Goal: Transaction & Acquisition: Purchase product/service

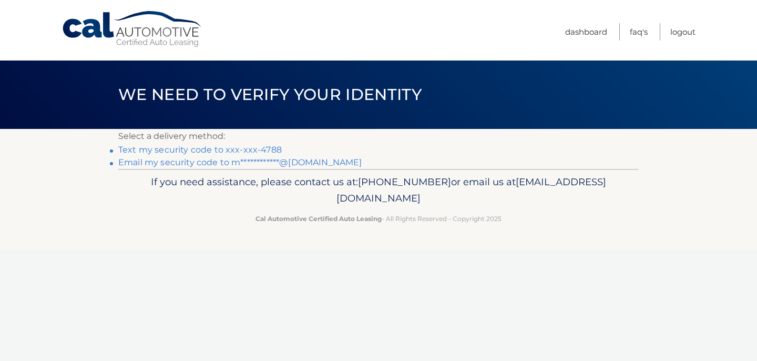
click at [274, 148] on link "Text my security code to xxx-xxx-4788" at bounding box center [200, 150] width 164 height 10
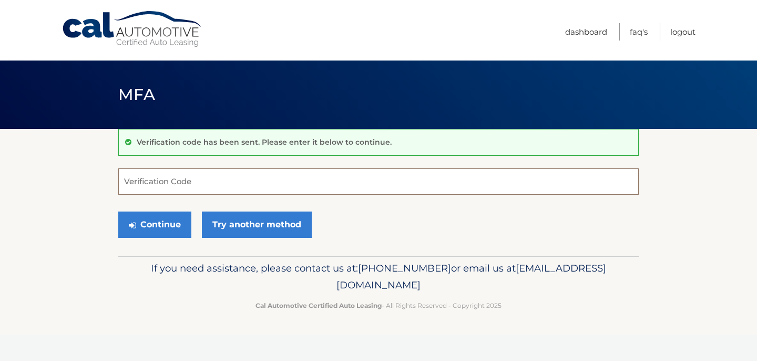
click at [233, 185] on input "Verification Code" at bounding box center [378, 181] width 521 height 26
click at [230, 187] on input "Verification Code" at bounding box center [378, 181] width 521 height 26
type input "911872"
click at [167, 230] on button "Continue" at bounding box center [154, 224] width 73 height 26
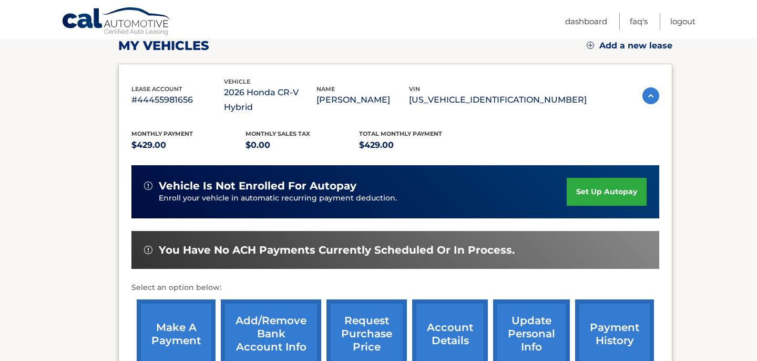
scroll to position [153, 0]
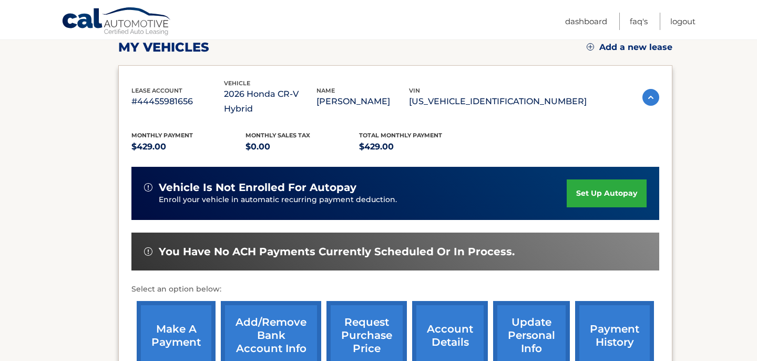
click at [179, 319] on link "make a payment" at bounding box center [176, 335] width 79 height 69
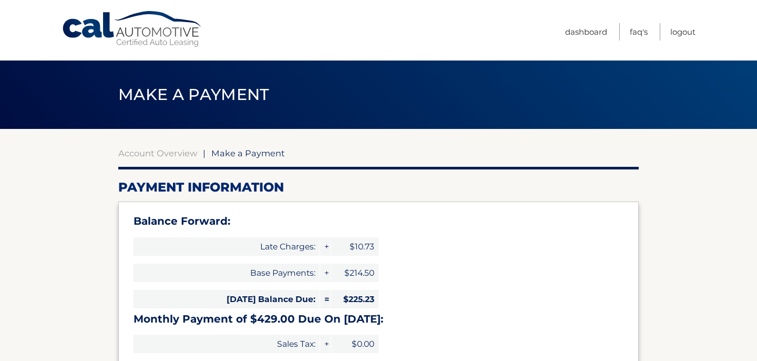
select select "NWQ3NmVlODQtY2MwMi00Njg0LTgyZDgtODA2ODRiMWY0MWVj"
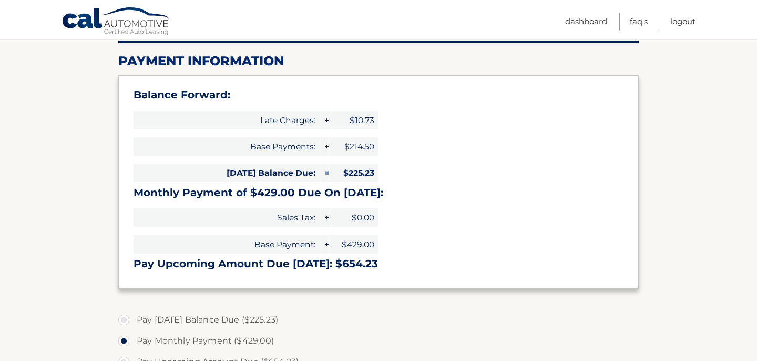
scroll to position [128, 0]
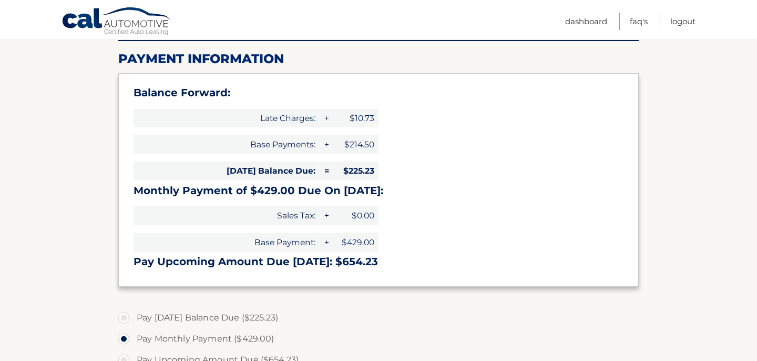
click at [103, 224] on section "Account Overview | Make a Payment Payment Information Balance Forward: Late Cha…" at bounding box center [378, 308] width 757 height 614
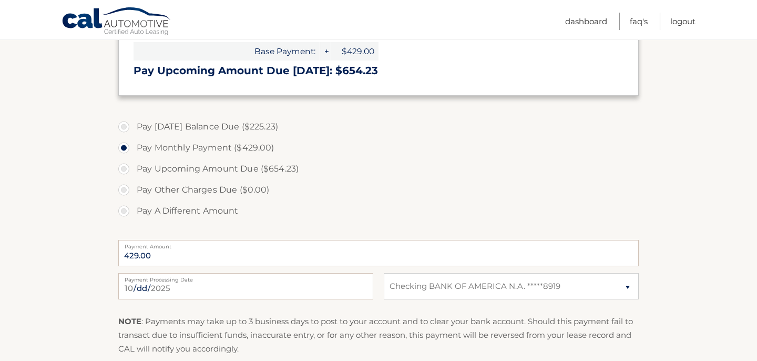
scroll to position [319, 0]
click at [124, 171] on label "Pay Upcoming Amount Due ($654.23)" at bounding box center [378, 169] width 521 height 21
click at [124, 171] on input "Pay Upcoming Amount Due ($654.23)" at bounding box center [128, 167] width 11 height 17
radio input "true"
type input "654.23"
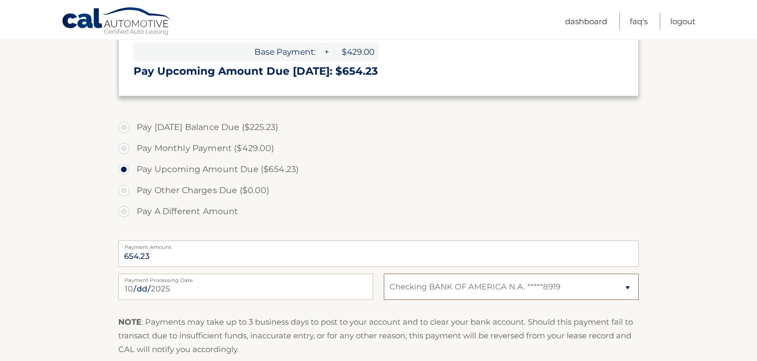
click at [521, 288] on select "Select Bank Account Checking BANK OF AMERICA N.A. *****8919" at bounding box center [511, 286] width 255 height 26
select select
click at [384, 273] on select "Select Bank Account Checking BANK OF AMERICA N.A. *****8919" at bounding box center [511, 286] width 255 height 26
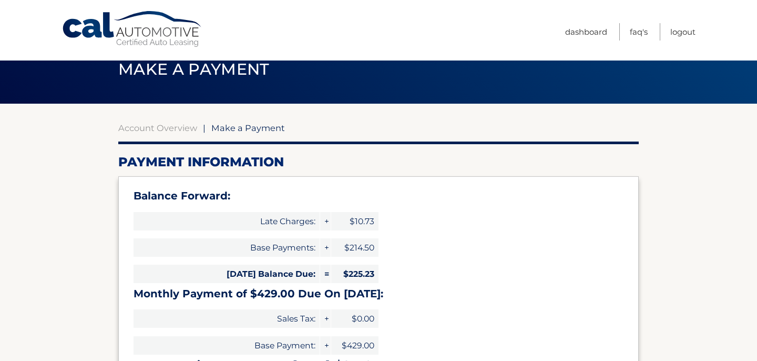
scroll to position [0, 0]
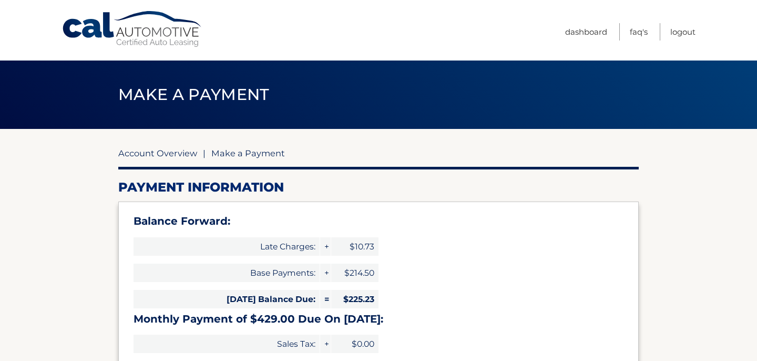
click at [175, 154] on link "Account Overview" at bounding box center [157, 153] width 79 height 11
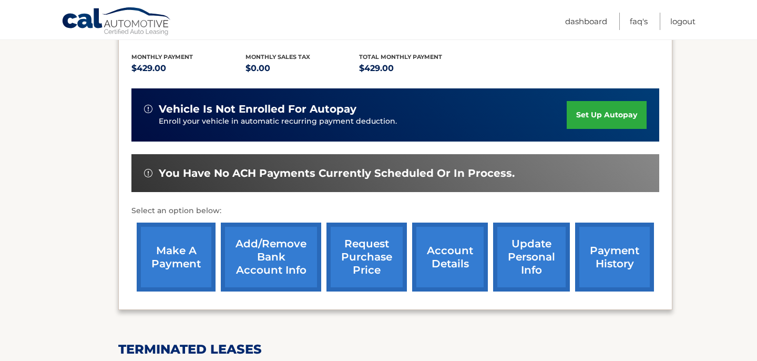
scroll to position [231, 0]
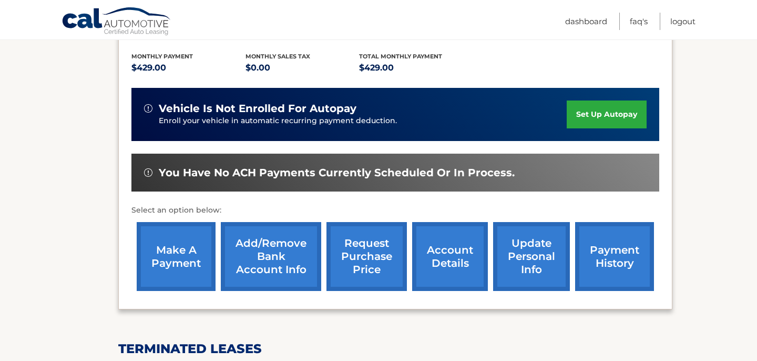
click at [282, 233] on link "Add/Remove bank account info" at bounding box center [271, 256] width 100 height 69
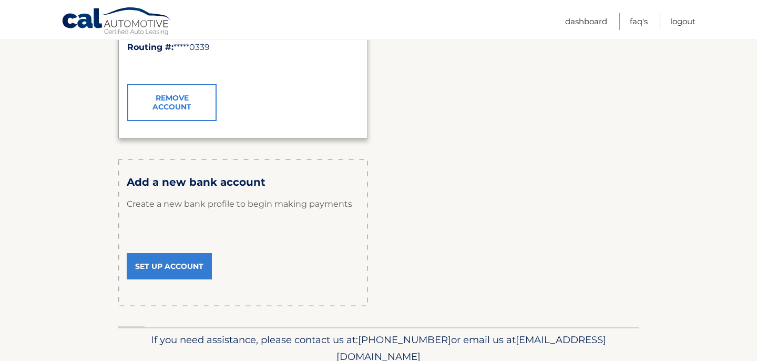
scroll to position [261, 0]
click at [180, 270] on link "Set Up Account" at bounding box center [169, 265] width 85 height 26
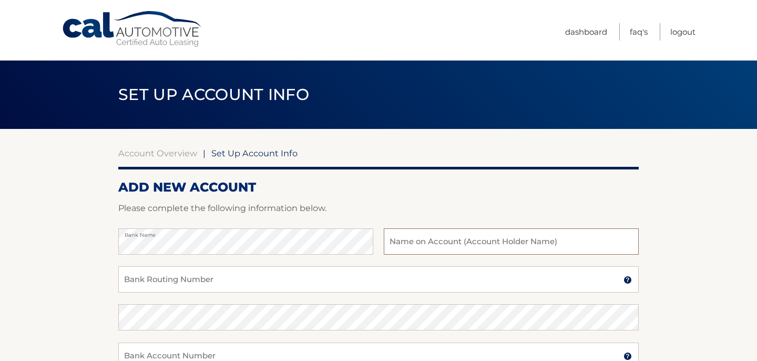
click at [461, 246] on input "text" at bounding box center [511, 241] width 255 height 26
click at [468, 241] on input "text" at bounding box center [511, 241] width 255 height 26
type input "[PERSON_NAME]"
click at [326, 280] on input "Bank Routing Number" at bounding box center [378, 279] width 521 height 26
type input "3"
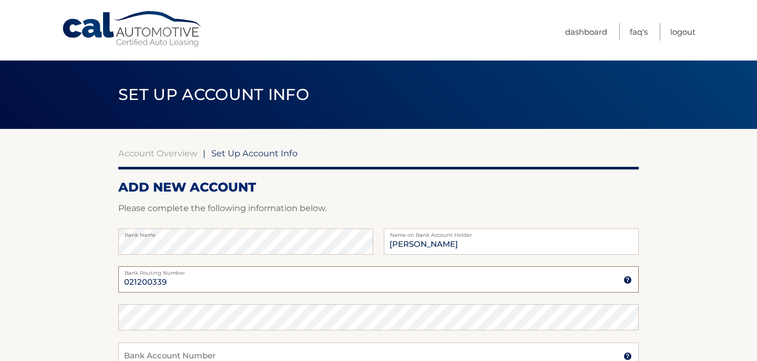
type input "021200339"
click at [111, 270] on section "Account Overview | Set Up Account Info ADD NEW ACCOUNT Please complete the foll…" at bounding box center [378, 329] width 757 height 401
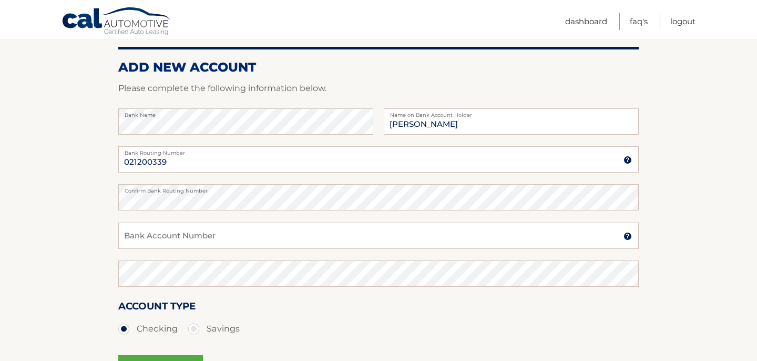
scroll to position [124, 0]
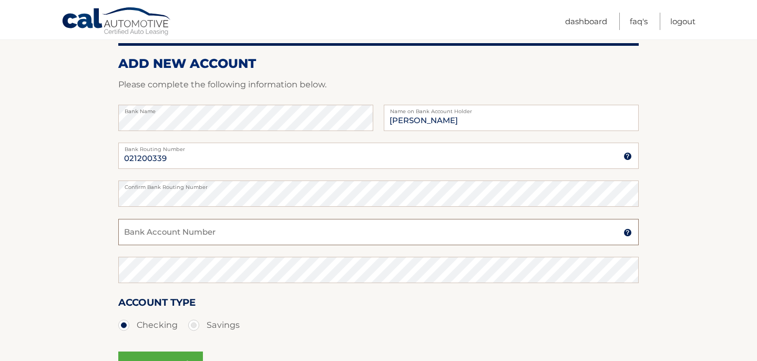
click at [177, 230] on input "Bank Account Number" at bounding box center [378, 232] width 521 height 26
type input "381058888919"
click at [194, 324] on label "Savings" at bounding box center [214, 324] width 52 height 21
click at [194, 324] on input "Savings" at bounding box center [197, 322] width 11 height 17
radio input "true"
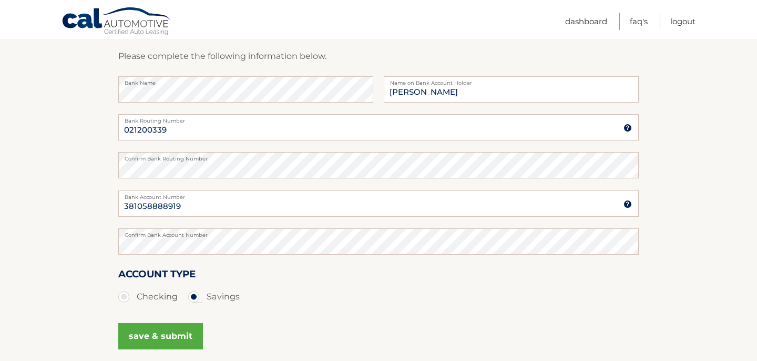
scroll to position [161, 0]
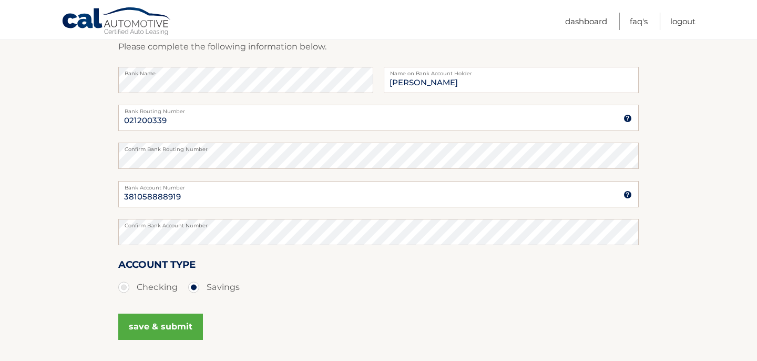
click at [173, 329] on button "save & submit" at bounding box center [160, 326] width 85 height 26
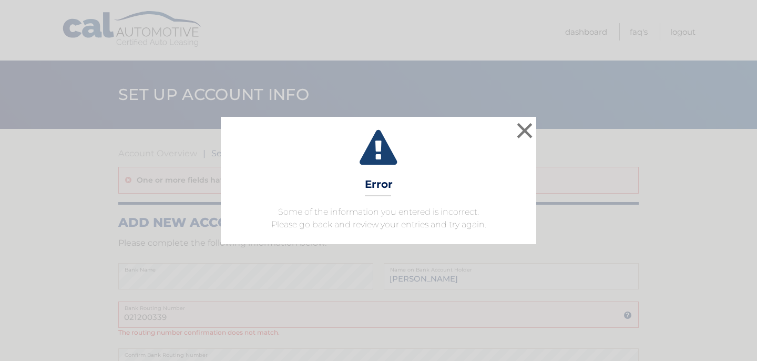
click at [462, 160] on icon at bounding box center [378, 149] width 289 height 38
click at [533, 133] on button "×" at bounding box center [524, 130] width 21 height 21
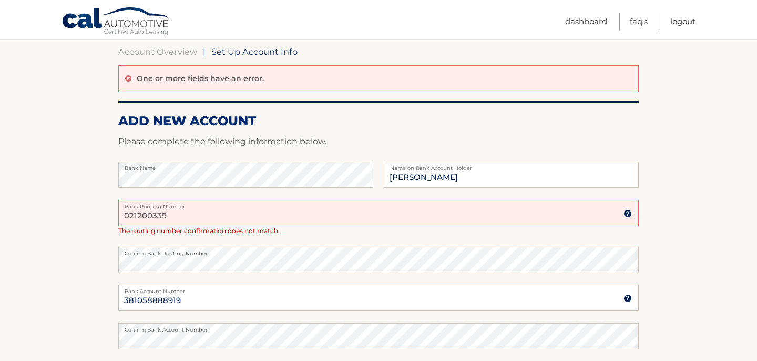
scroll to position [121, 0]
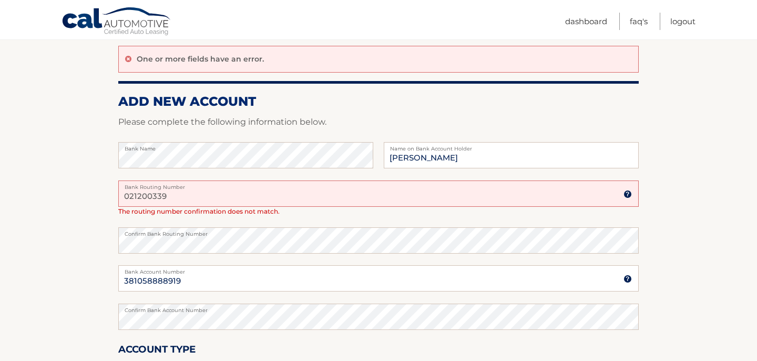
click at [291, 189] on input "021200339" at bounding box center [378, 193] width 521 height 26
click at [77, 241] on section "Account Overview | Set Up Account Info One or more fields have an error. ADD NE…" at bounding box center [378, 230] width 757 height 445
click at [109, 235] on section "Account Overview | Set Up Account Info One or more fields have an error. ADD NE…" at bounding box center [378, 230] width 757 height 445
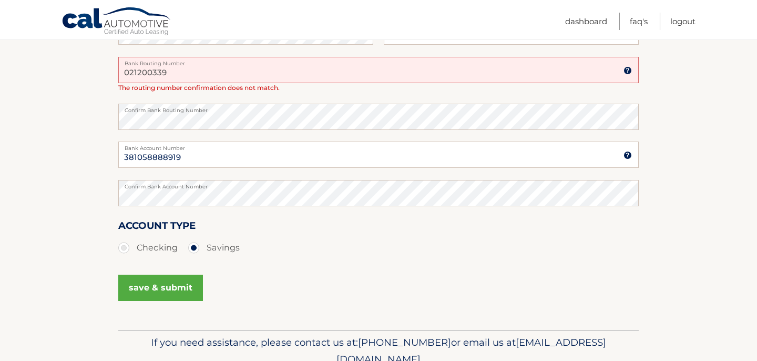
scroll to position [292, 0]
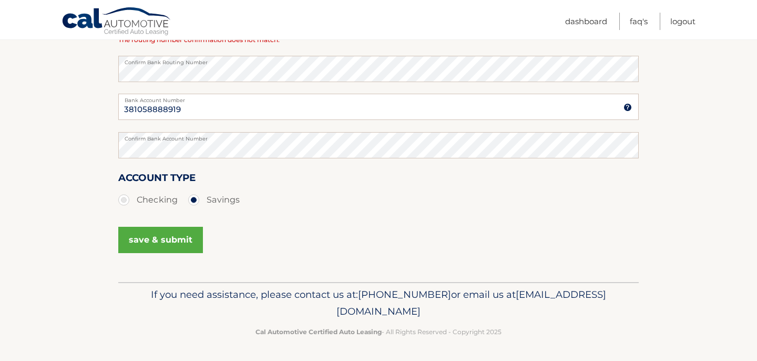
click at [186, 236] on button "save & submit" at bounding box center [160, 240] width 85 height 26
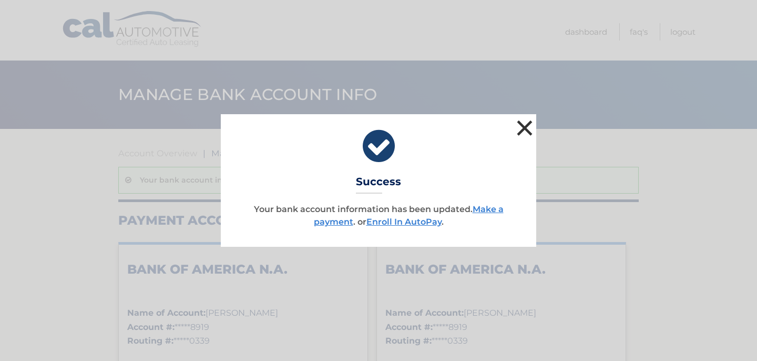
click at [524, 127] on button "×" at bounding box center [524, 127] width 21 height 21
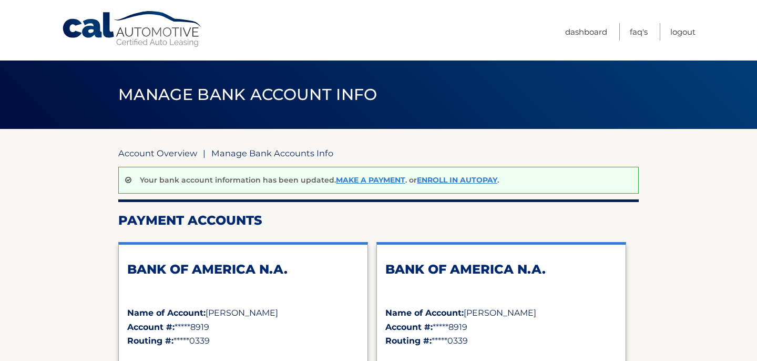
click at [180, 156] on link "Account Overview" at bounding box center [157, 153] width 79 height 11
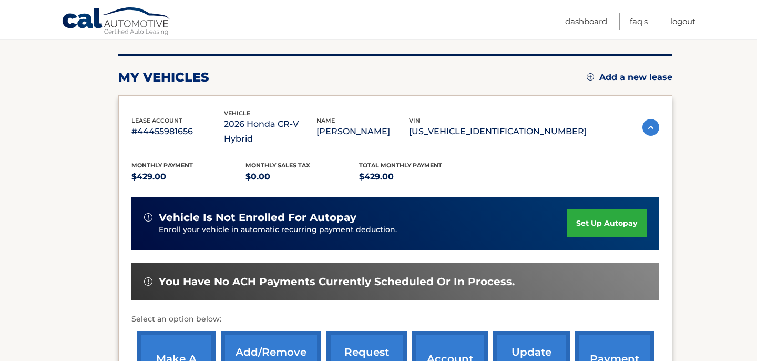
scroll to position [141, 0]
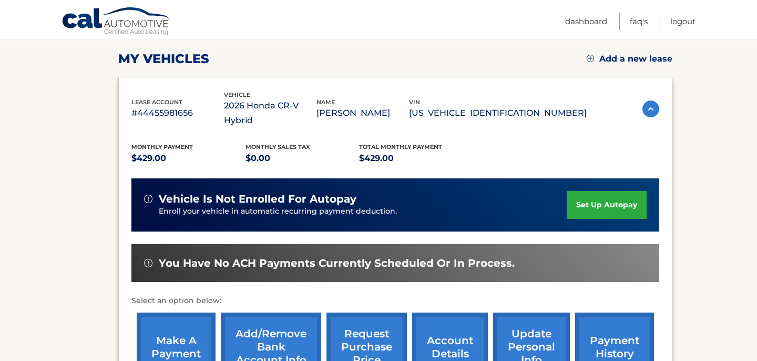
click at [202, 326] on link "make a payment" at bounding box center [176, 346] width 79 height 69
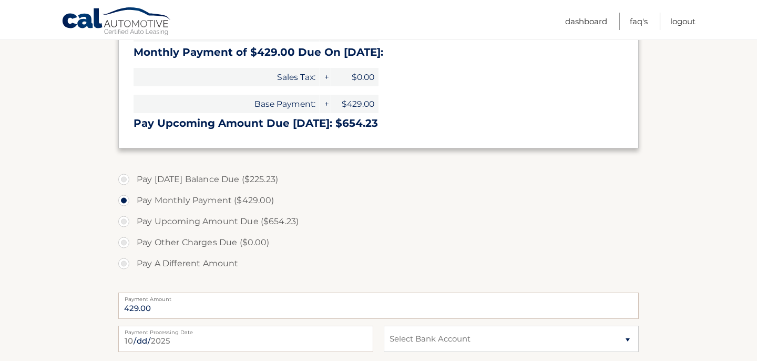
scroll to position [268, 0]
click at [128, 223] on label "Pay Upcoming Amount Due ($654.23)" at bounding box center [378, 220] width 521 height 21
click at [128, 223] on input "Pay Upcoming Amount Due ($654.23)" at bounding box center [128, 218] width 11 height 17
radio input "true"
type input "654.23"
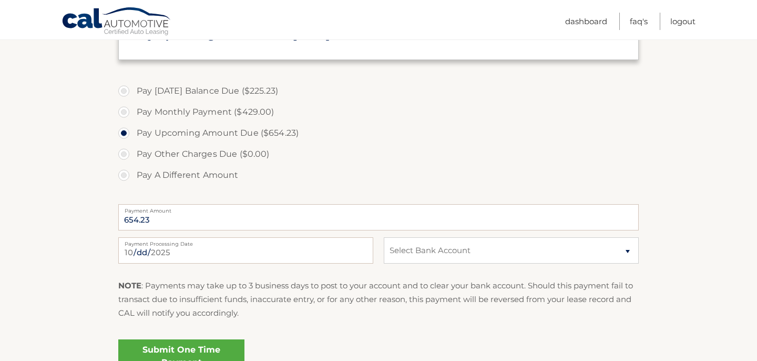
scroll to position [356, 0]
click at [444, 252] on select "Select Bank Account Savings BANK OF AMERICA N.A. *****8919 Checking BANK OF AME…" at bounding box center [511, 250] width 255 height 26
select select "ODQzOTVhMzMtNzVlYS00MGMzLWJkODktNTk2MDcwNGRiMWNm"
click at [384, 237] on select "Select Bank Account Savings BANK OF AMERICA N.A. *****8919 Checking BANK OF AME…" at bounding box center [511, 250] width 255 height 26
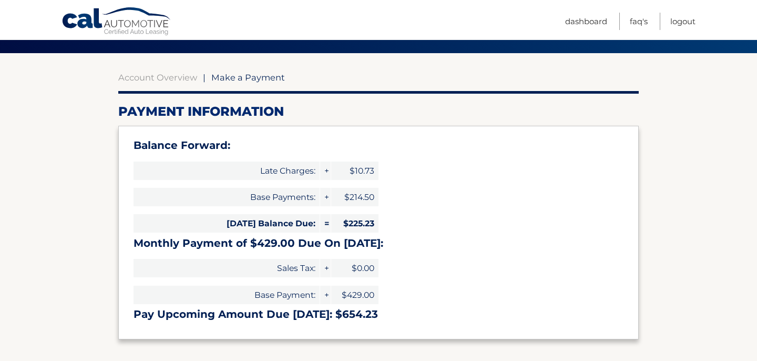
scroll to position [46, 0]
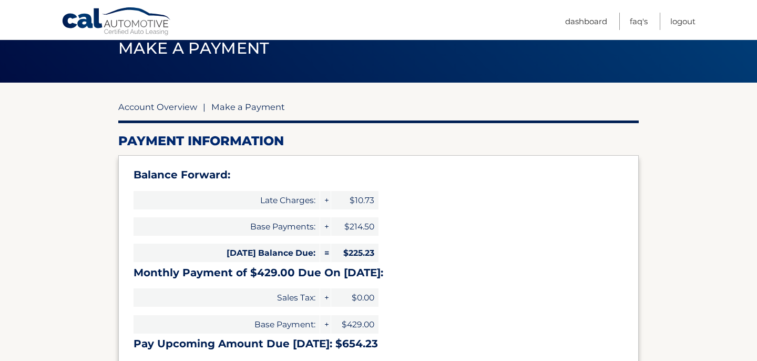
click at [153, 109] on link "Account Overview" at bounding box center [157, 106] width 79 height 11
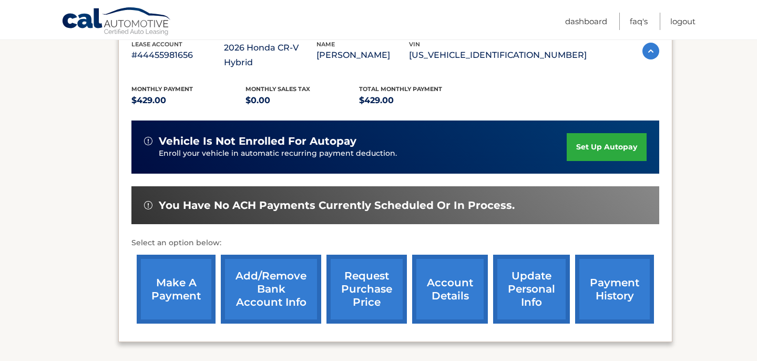
scroll to position [199, 0]
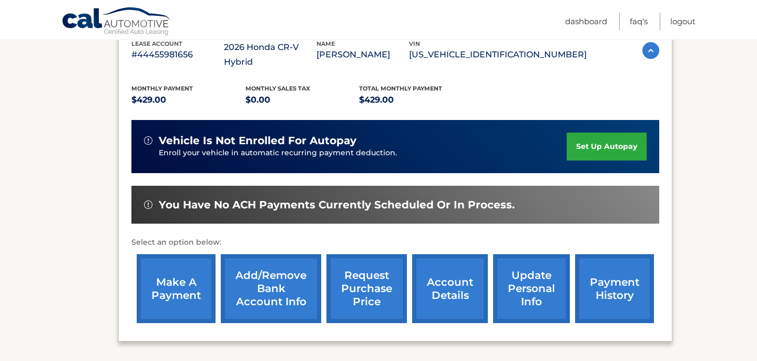
click at [287, 271] on link "Add/Remove bank account info" at bounding box center [271, 288] width 100 height 69
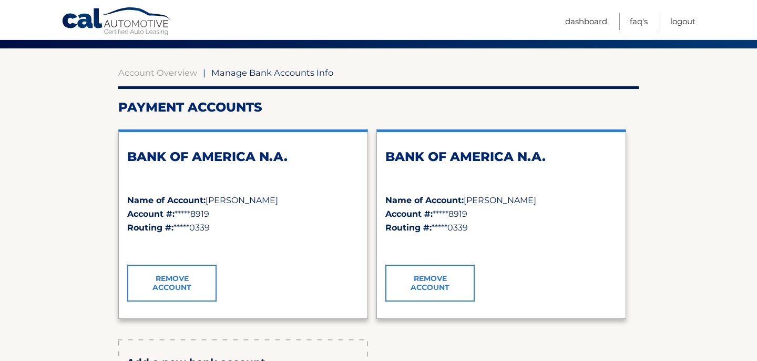
scroll to position [82, 0]
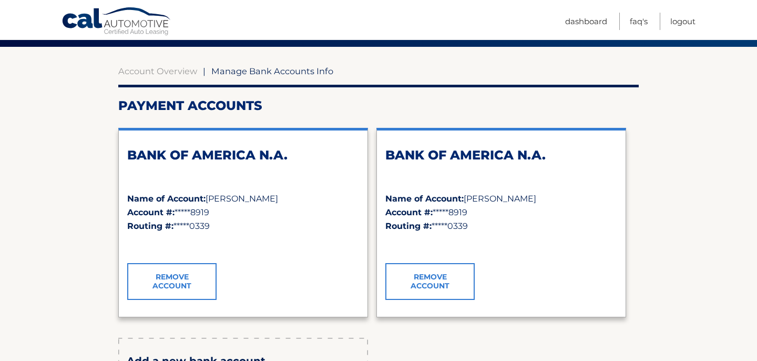
click at [427, 283] on link "Remove Account" at bounding box center [429, 281] width 89 height 37
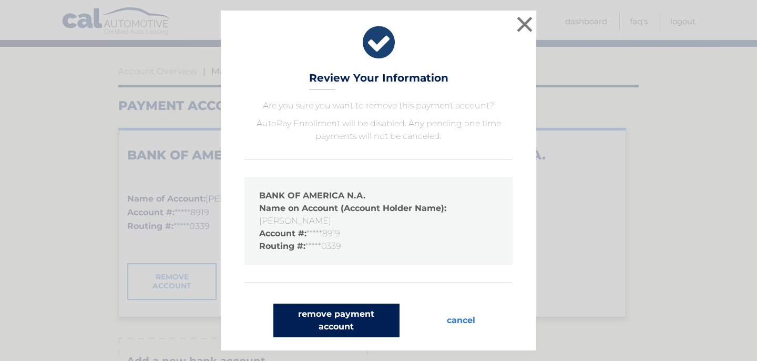
click at [350, 318] on button "remove payment account" at bounding box center [336, 320] width 126 height 34
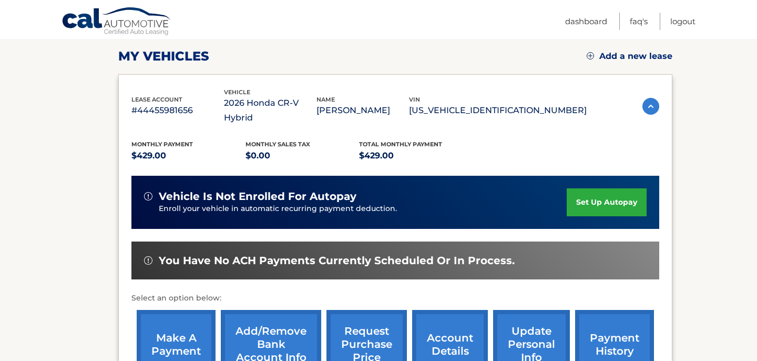
scroll to position [146, 0]
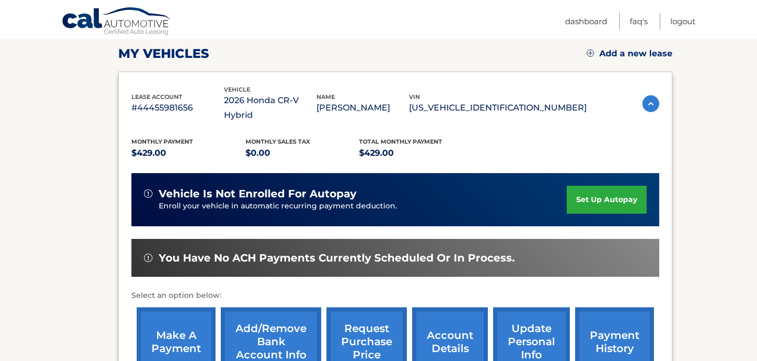
click at [291, 314] on link "Add/Remove bank account info" at bounding box center [271, 341] width 100 height 69
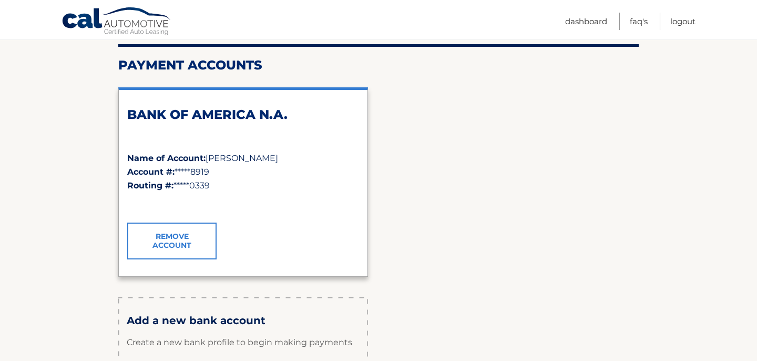
scroll to position [124, 0]
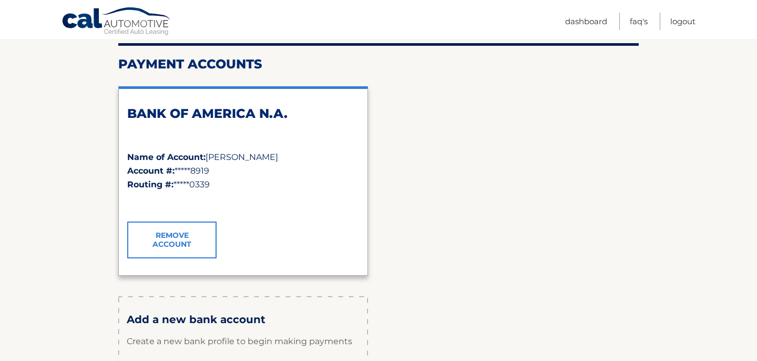
click at [196, 327] on p "Create a new bank profile to begin making payments" at bounding box center [243, 342] width 233 height 32
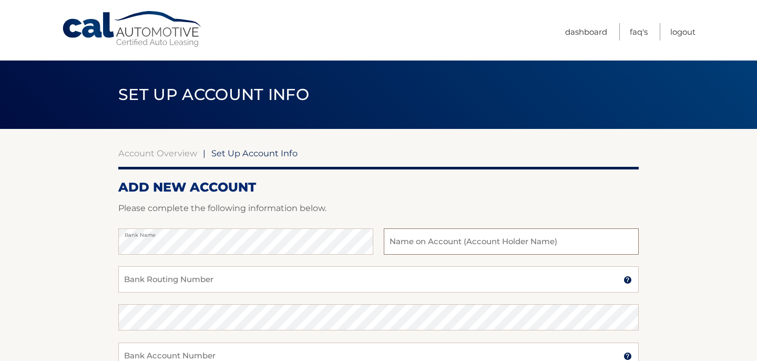
click at [449, 238] on input "text" at bounding box center [511, 241] width 255 height 26
click at [425, 243] on input "Michelle Gray" at bounding box center [511, 241] width 255 height 26
type input "[PERSON_NAME] & [PERSON_NAME]"
click at [273, 285] on input "Bank Routing Number" at bounding box center [378, 279] width 521 height 26
click at [147, 281] on input "02120339" at bounding box center [378, 279] width 521 height 26
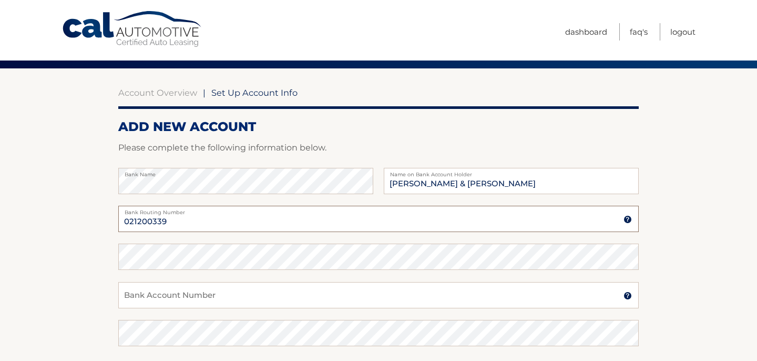
scroll to position [64, 0]
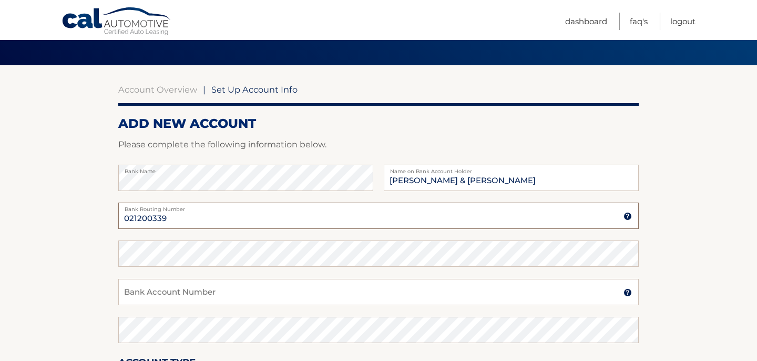
type input "021200339"
click at [144, 297] on input "Bank Account Number" at bounding box center [378, 292] width 521 height 26
type input "381058889002"
click at [73, 296] on section "Account Overview | Set Up Account Info ADD NEW ACCOUNT Please complete the foll…" at bounding box center [378, 265] width 757 height 401
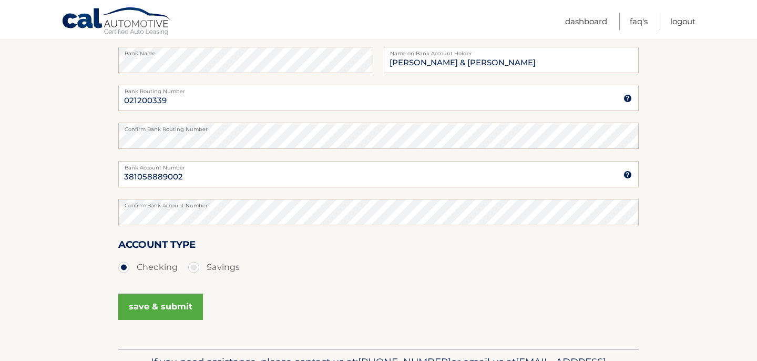
scroll to position [185, 0]
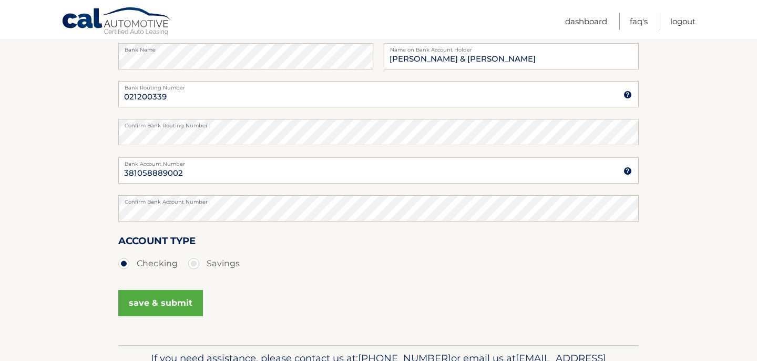
click at [192, 265] on label "Savings" at bounding box center [214, 263] width 52 height 21
click at [192, 265] on input "Savings" at bounding box center [197, 261] width 11 height 17
radio input "true"
click at [166, 304] on button "save & submit" at bounding box center [160, 303] width 85 height 26
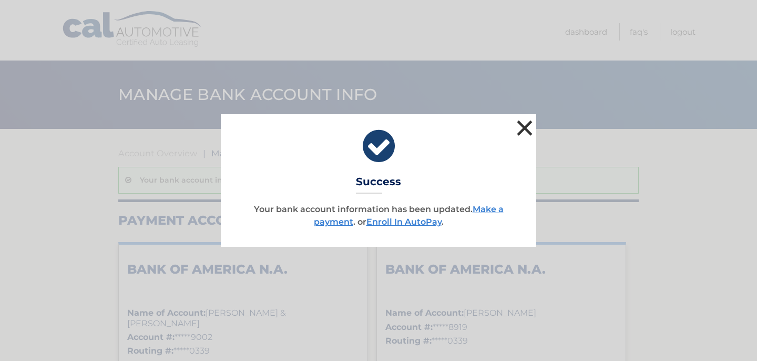
click at [522, 131] on button "×" at bounding box center [524, 127] width 21 height 21
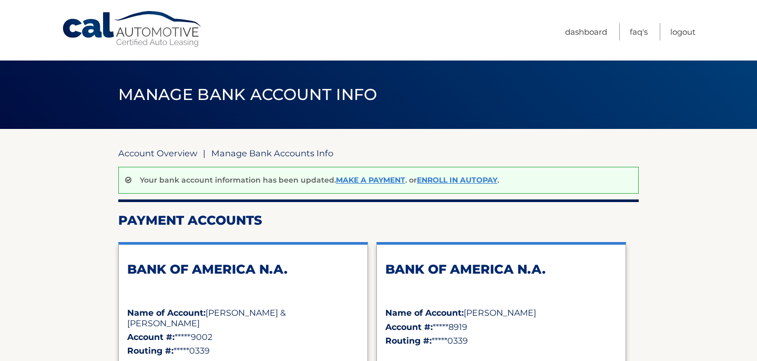
click at [179, 149] on link "Account Overview" at bounding box center [157, 153] width 79 height 11
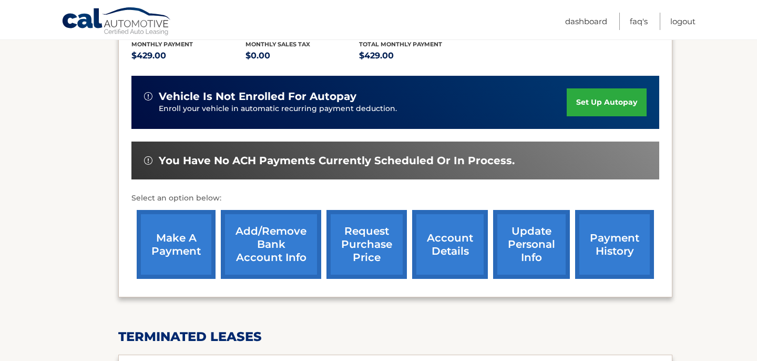
scroll to position [275, 0]
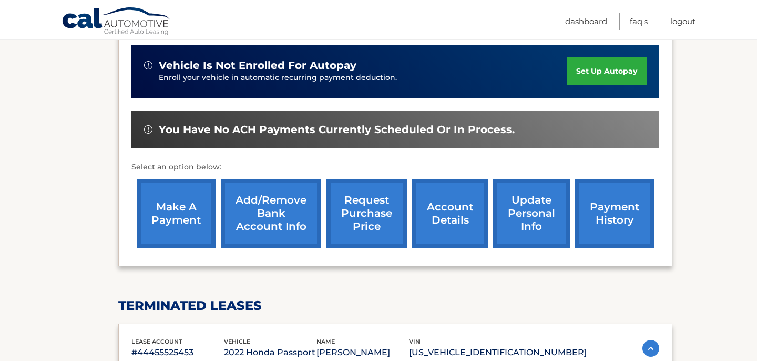
click at [177, 190] on link "make a payment" at bounding box center [176, 213] width 79 height 69
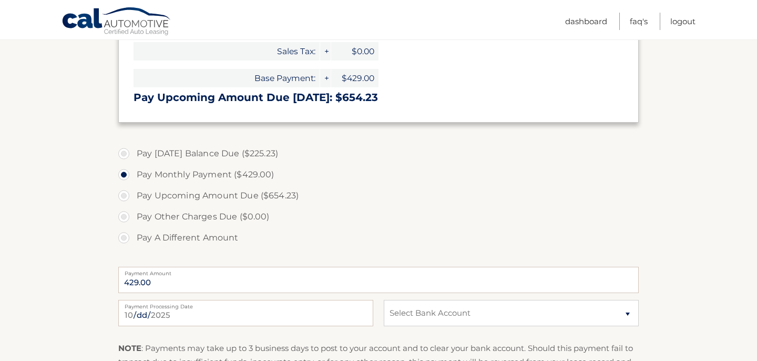
scroll to position [293, 0]
click at [123, 195] on label "Pay Upcoming Amount Due ($654.23)" at bounding box center [378, 195] width 521 height 21
click at [123, 195] on input "Pay Upcoming Amount Due ($654.23)" at bounding box center [128, 193] width 11 height 17
radio input "true"
type input "654.23"
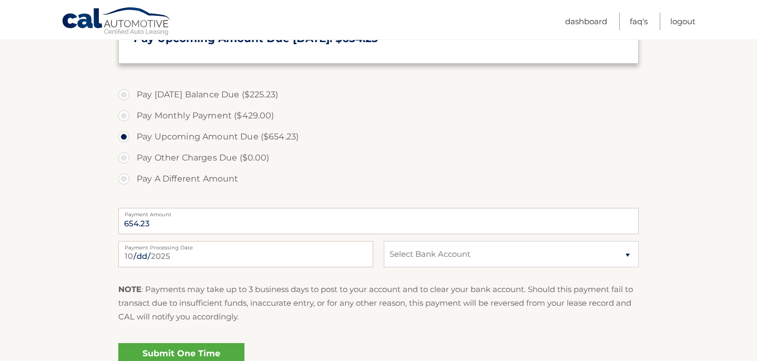
scroll to position [360, 0]
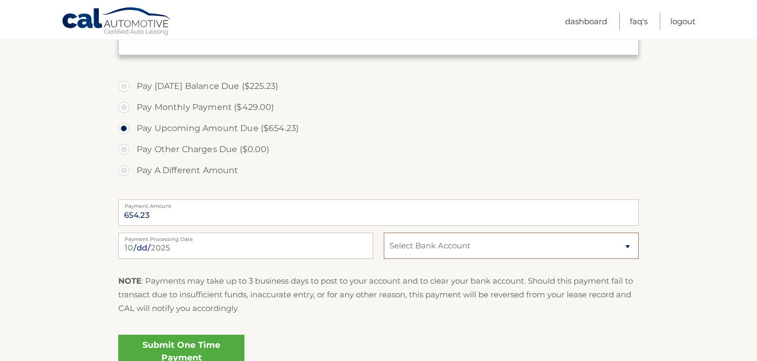
click at [472, 245] on select "Select Bank Account Savings BANK OF AMERICA N.A. *****9002 Savings BANK OF AMER…" at bounding box center [511, 245] width 255 height 26
select select "OTAzMDY3MDAtYzhkZi00Yjk2LTk3ZmEtOWNlMGNiMDAxNGEx"
click at [384, 232] on select "Select Bank Account Savings BANK OF AMERICA N.A. *****9002 Savings BANK OF AMER…" at bounding box center [511, 245] width 255 height 26
click at [219, 344] on link "Submit One Time Payment" at bounding box center [181, 351] width 126 height 34
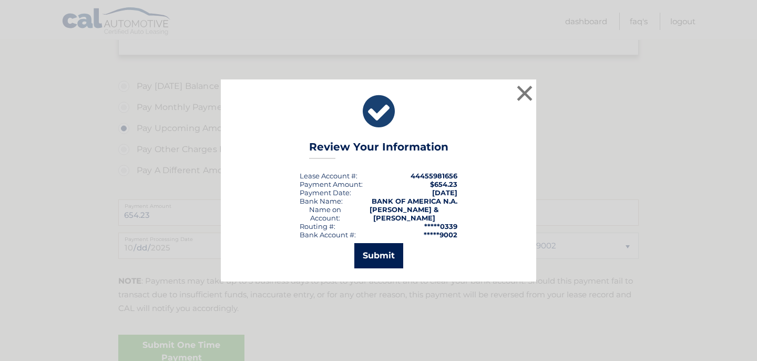
click at [379, 249] on button "Submit" at bounding box center [378, 255] width 49 height 25
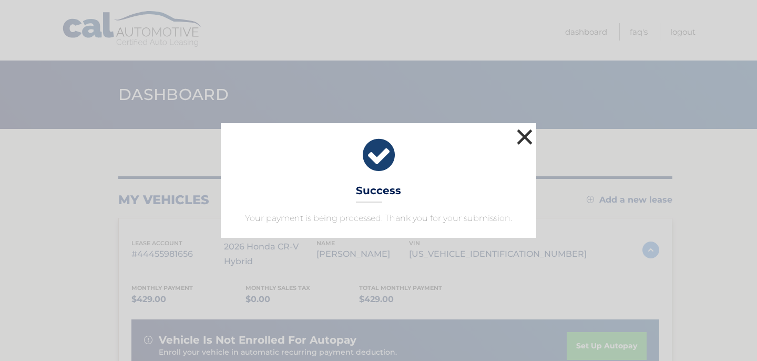
click at [527, 133] on button "×" at bounding box center [524, 136] width 21 height 21
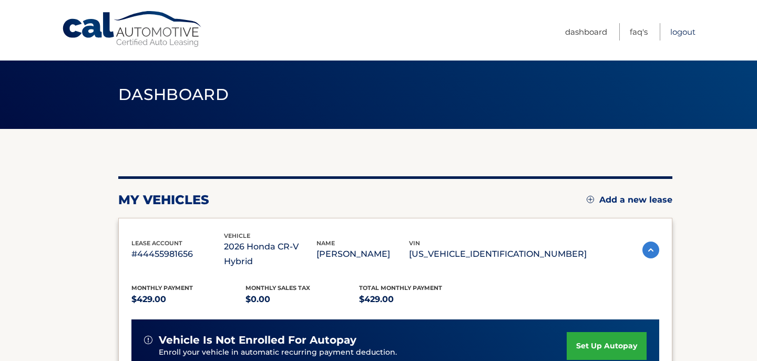
click at [676, 33] on link "Logout" at bounding box center [683, 31] width 25 height 17
